Goal: Communication & Community: Answer question/provide support

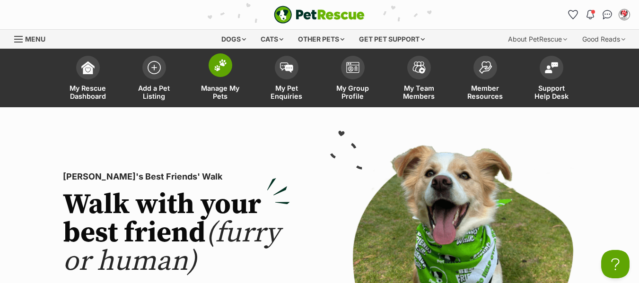
click at [219, 91] on span "Manage My Pets" at bounding box center [220, 92] width 43 height 16
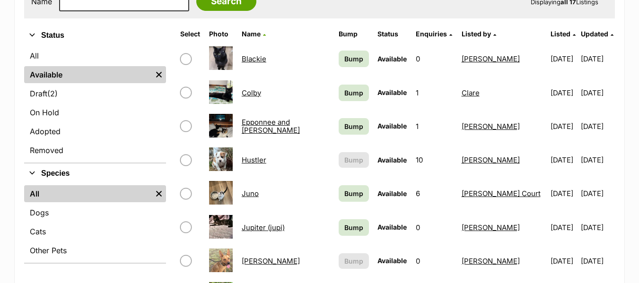
scroll to position [331, 0]
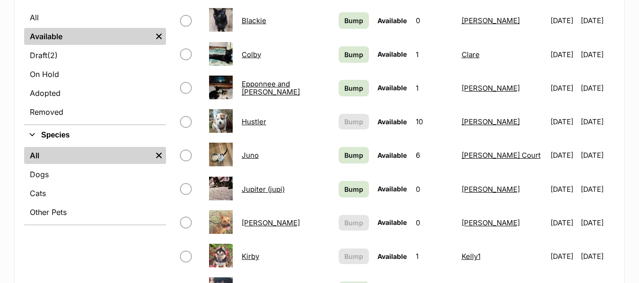
click at [258, 121] on link "Hustler" at bounding box center [254, 121] width 25 height 9
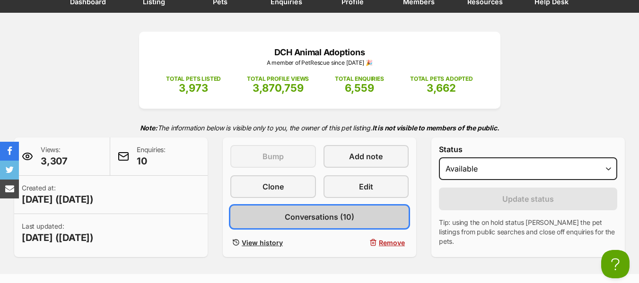
click at [291, 219] on span "Conversations (10)" at bounding box center [320, 216] width 70 height 11
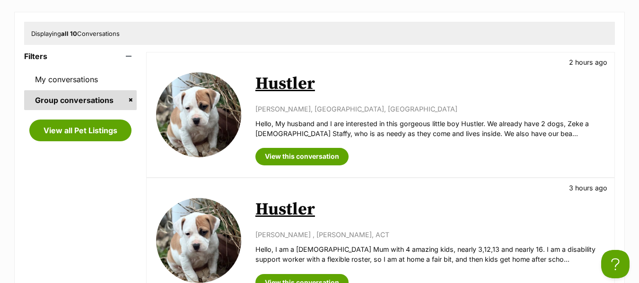
scroll to position [236, 0]
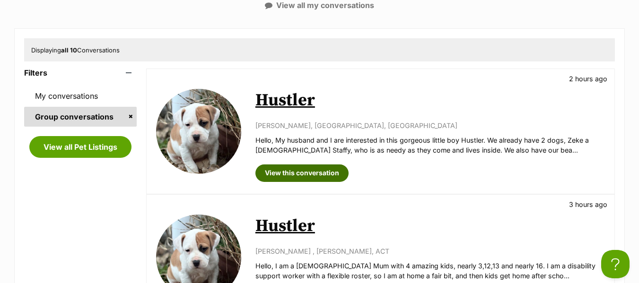
click at [303, 173] on link "View this conversation" at bounding box center [301, 173] width 93 height 17
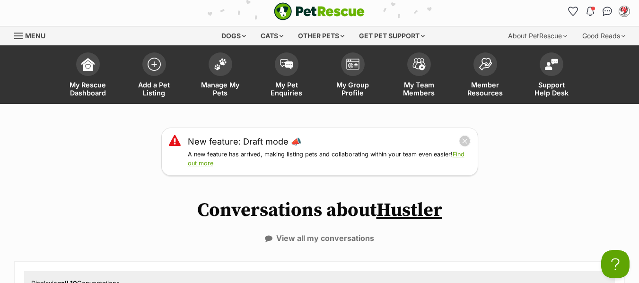
scroll to position [0, 0]
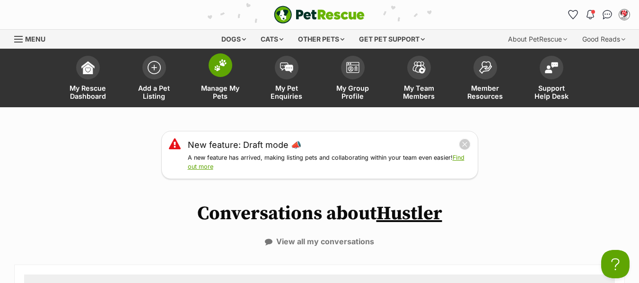
click at [224, 91] on span "Manage My Pets" at bounding box center [220, 92] width 43 height 16
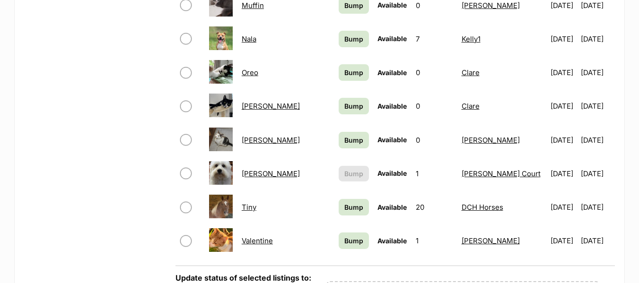
scroll to position [662, 0]
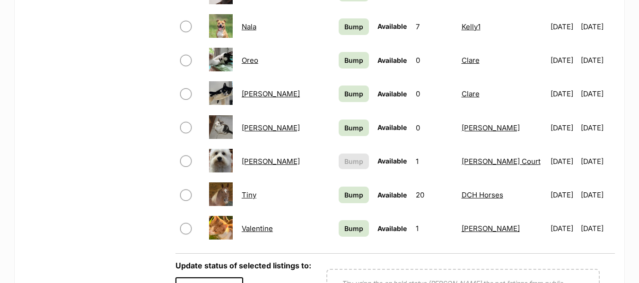
click at [259, 162] on link "[PERSON_NAME]" at bounding box center [271, 161] width 58 height 9
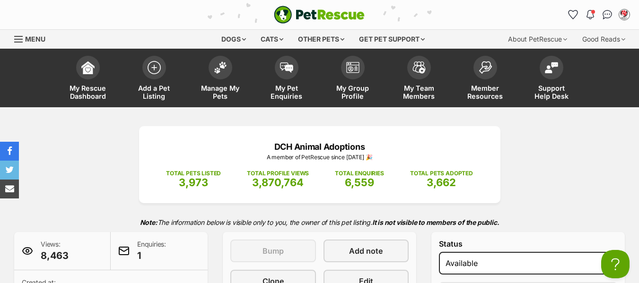
click at [18, 39] on span "Menu" at bounding box center [18, 39] width 9 height 1
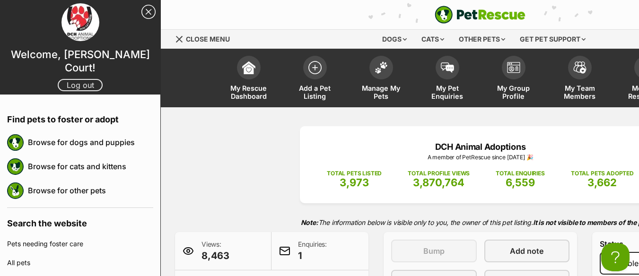
click at [67, 79] on link "Log out" at bounding box center [80, 85] width 45 height 12
